Goal: Transaction & Acquisition: Subscribe to service/newsletter

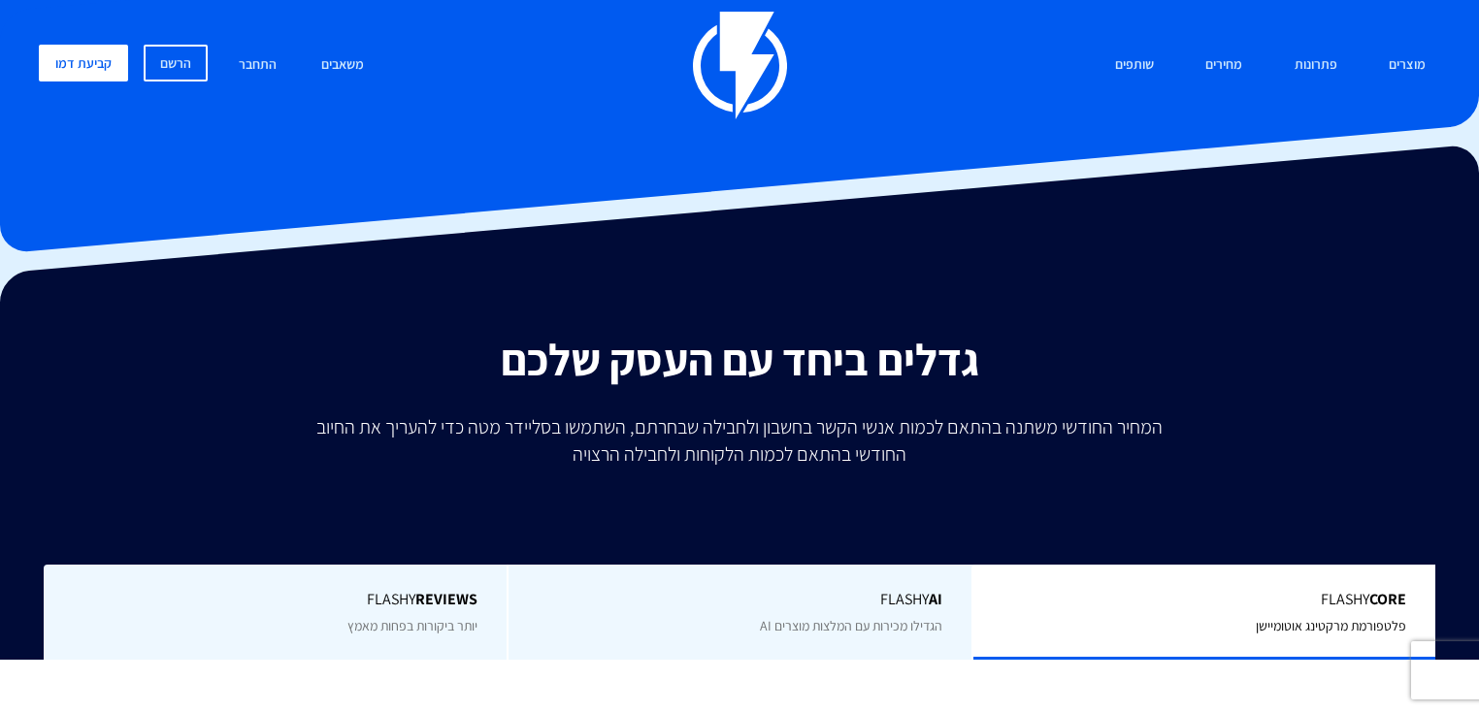
scroll to position [466, 0]
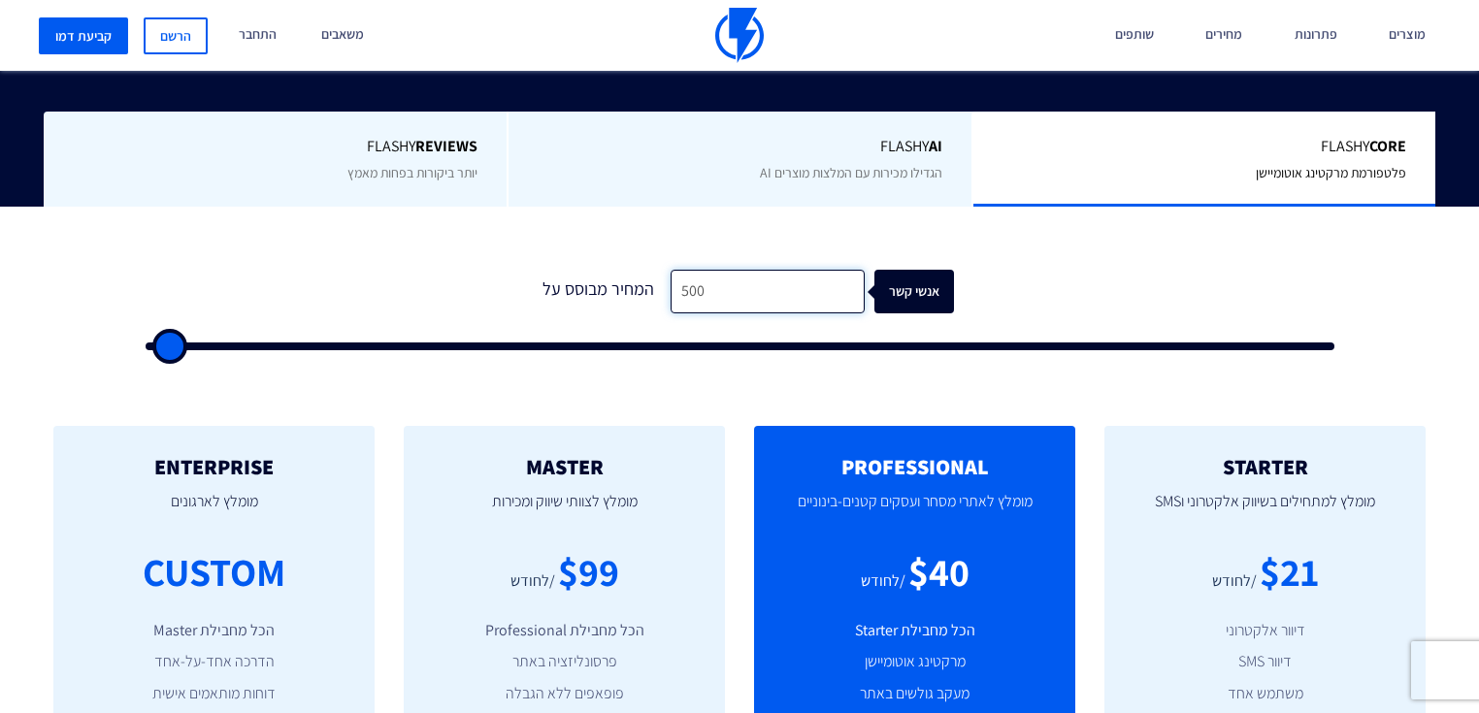
click at [780, 291] on input "500" at bounding box center [767, 292] width 194 height 44
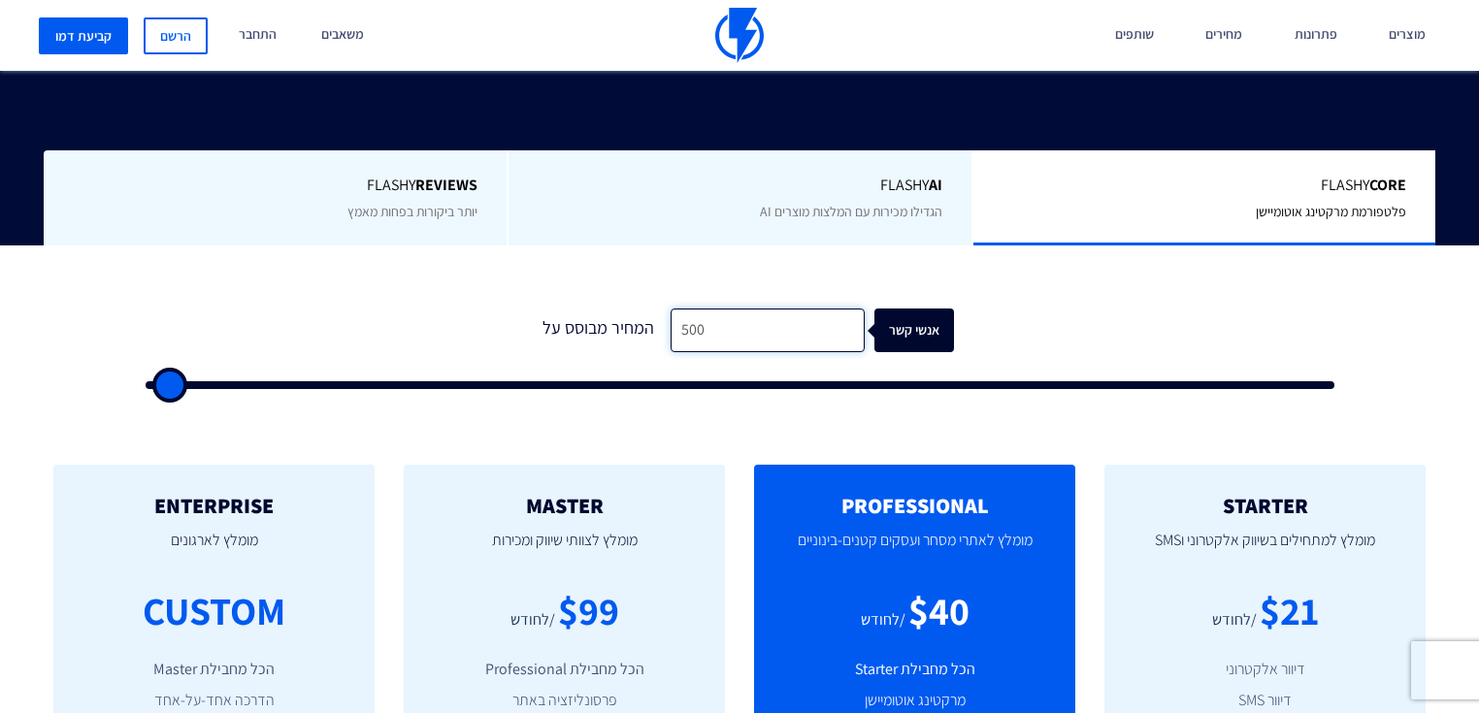
type input "3"
type input "500"
type input "30"
type input "500"
type input "300"
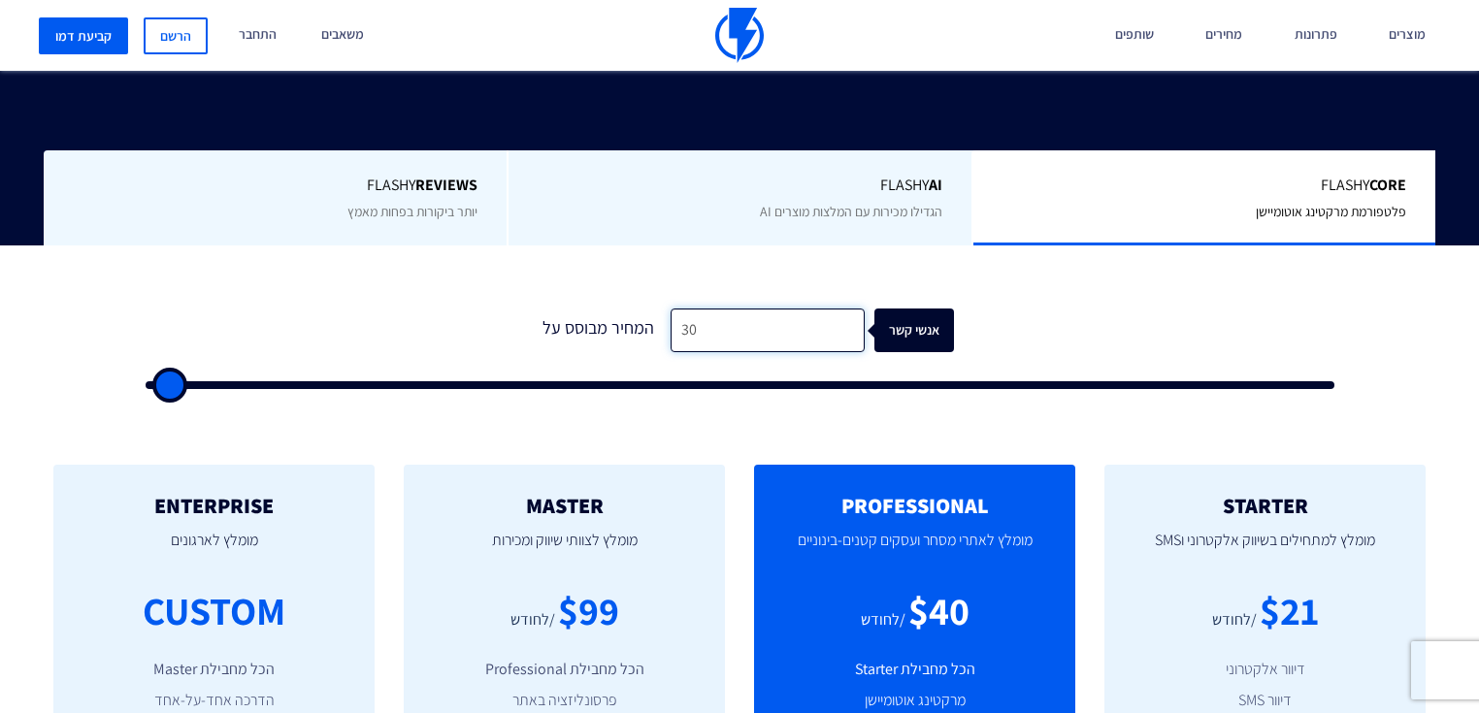
type input "500"
type input "3,000"
type input "3000"
type input "30,000"
type input "30000"
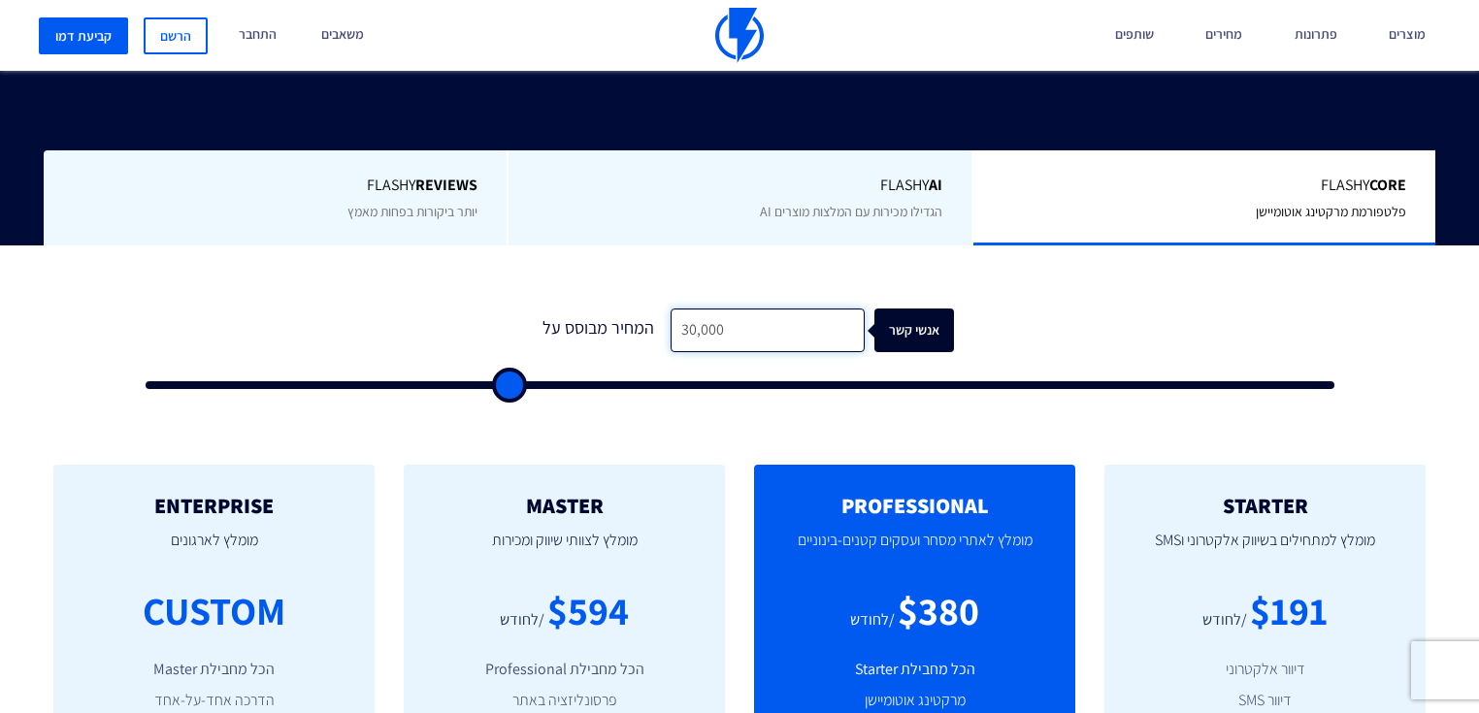
type input "30,000"
